Goal: Information Seeking & Learning: Learn about a topic

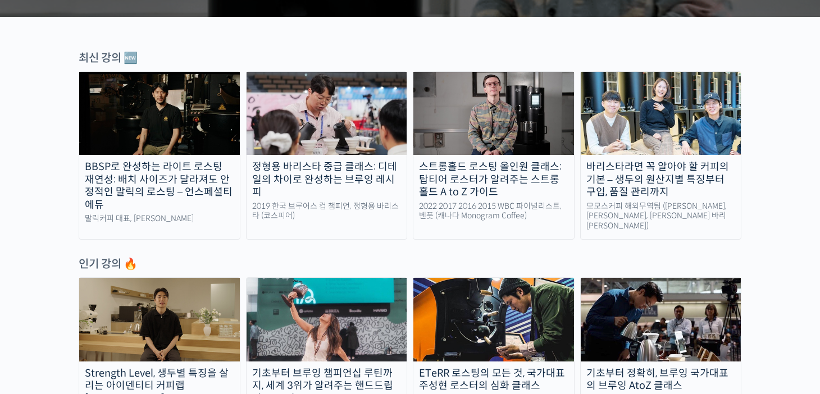
scroll to position [281, 0]
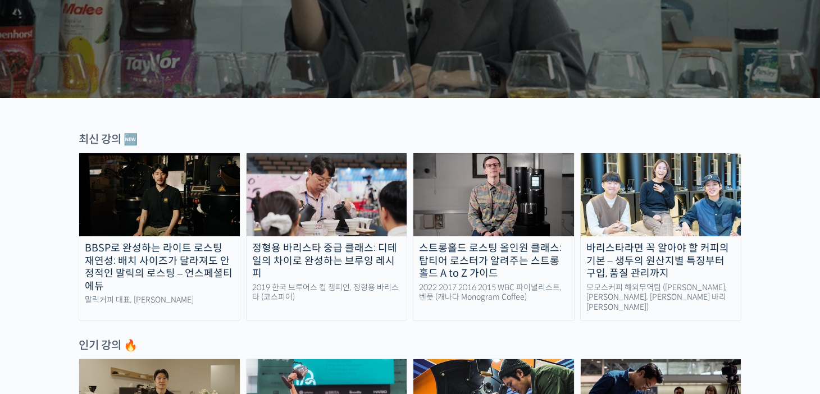
click at [681, 221] on img at bounding box center [661, 194] width 161 height 83
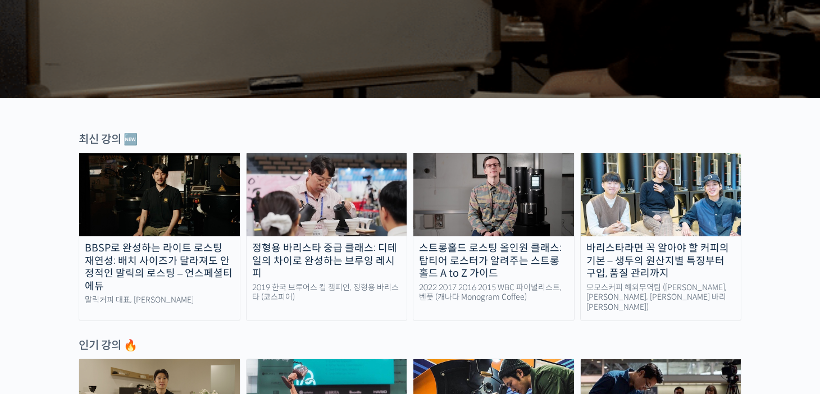
click at [508, 209] on img at bounding box center [493, 194] width 161 height 83
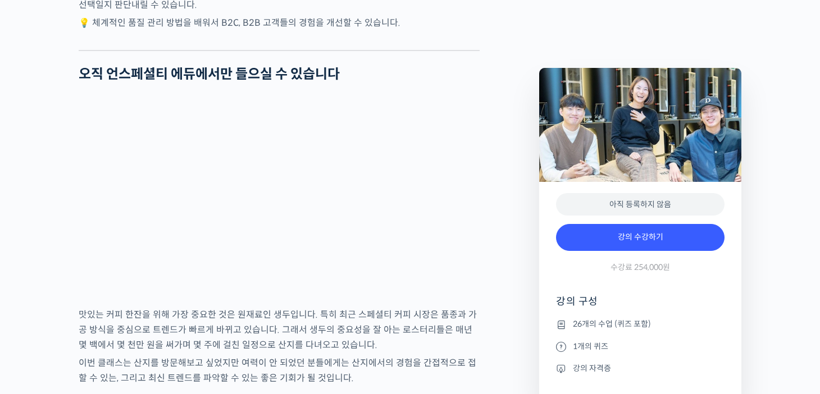
scroll to position [3090, 0]
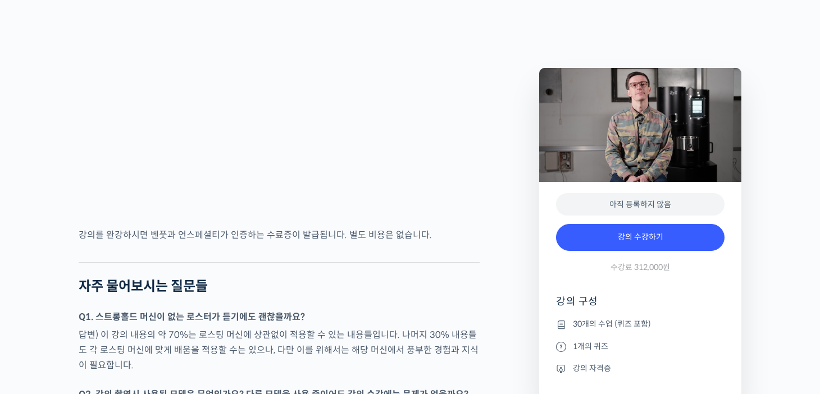
scroll to position [4382, 0]
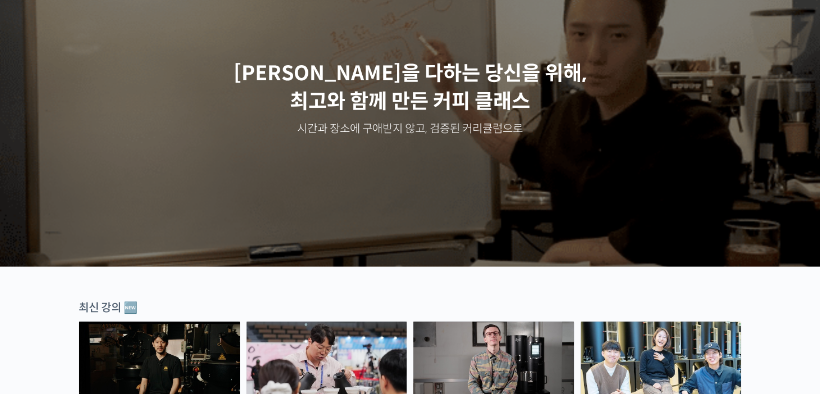
scroll to position [112, 0]
